Goal: Information Seeking & Learning: Learn about a topic

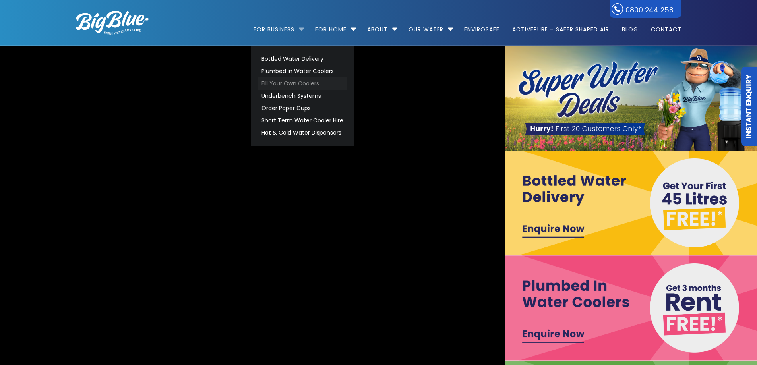
click at [284, 78] on link "Fill Your Own Coolers" at bounding box center [302, 84] width 89 height 12
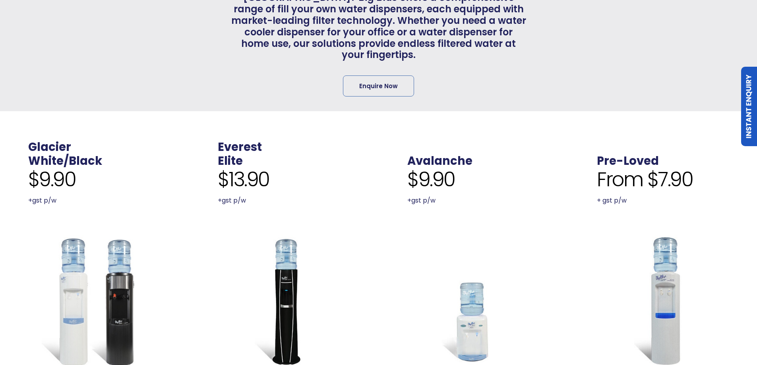
scroll to position [318, 0]
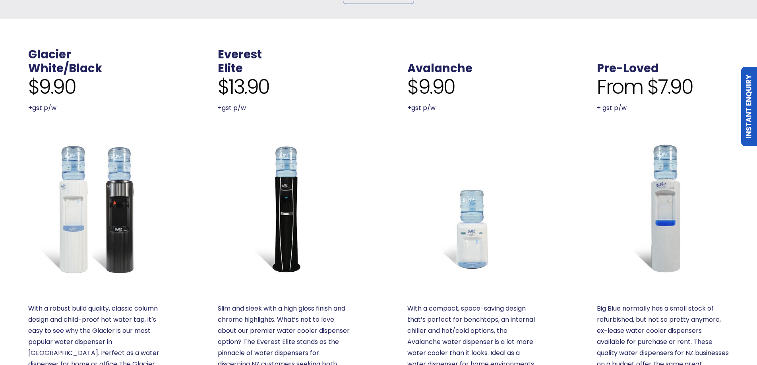
click at [127, 212] on img at bounding box center [94, 208] width 132 height 132
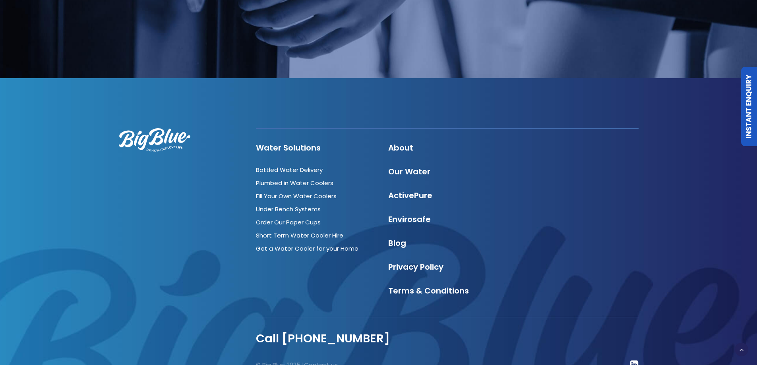
scroll to position [1092, 0]
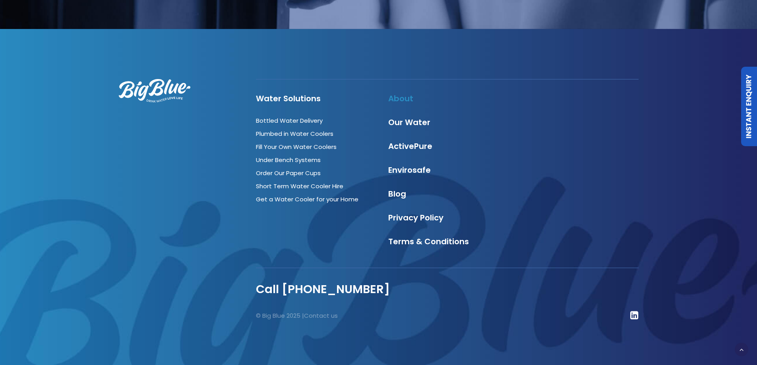
click at [405, 99] on link "About" at bounding box center [400, 98] width 25 height 11
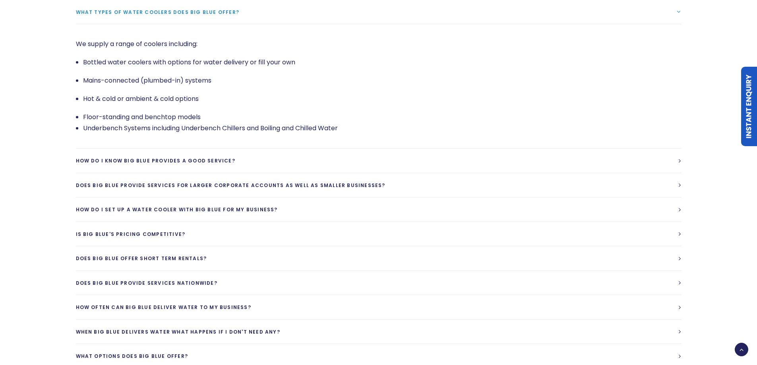
scroll to position [1829, 0]
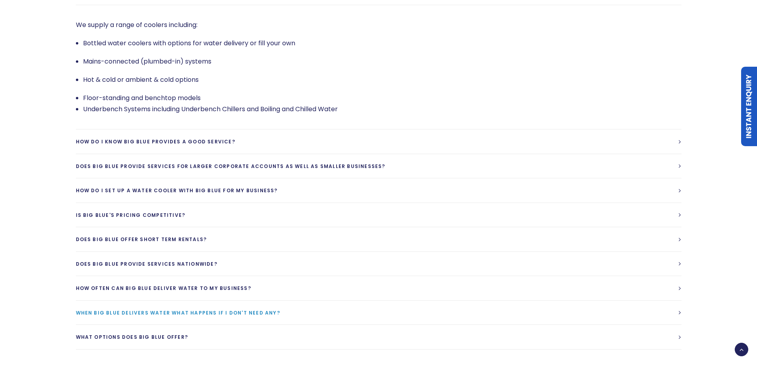
click at [175, 301] on link "When Big Blue delivers water what happens if I don't need any?" at bounding box center [379, 313] width 606 height 24
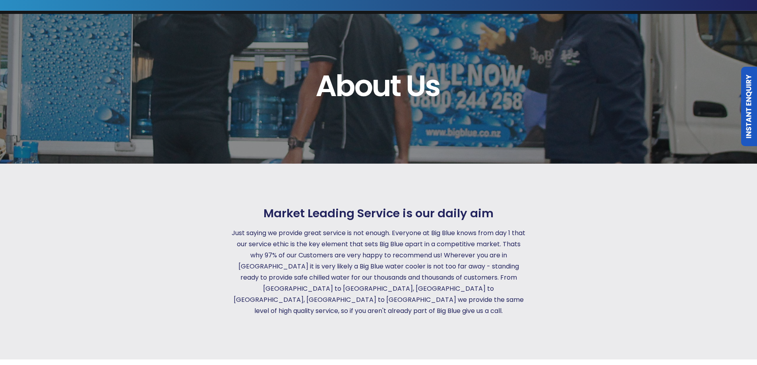
scroll to position [0, 0]
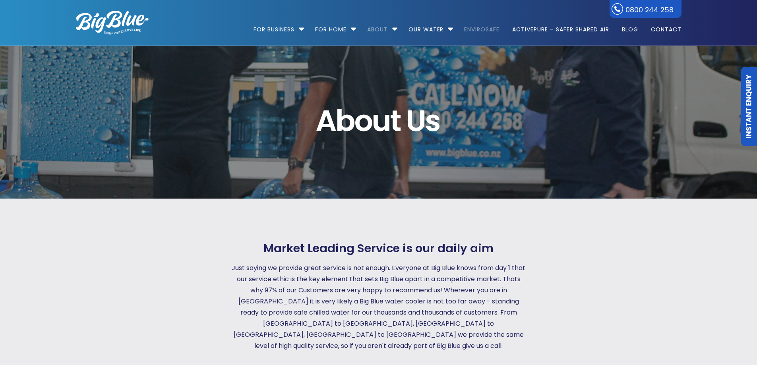
click at [485, 29] on link "EnviroSafe" at bounding box center [482, 25] width 47 height 51
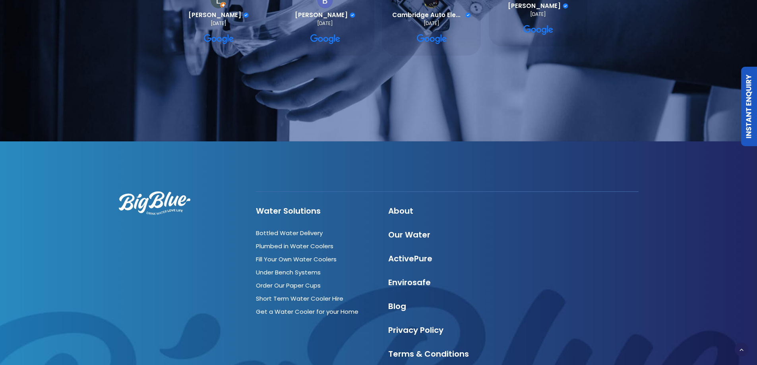
scroll to position [2169, 0]
